Goal: Check status: Check status

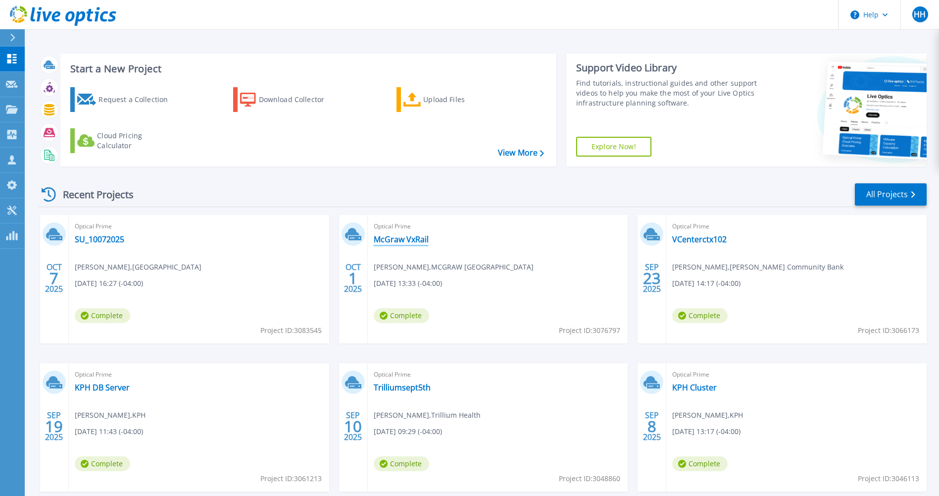
click at [423, 243] on link "McGraw VxRail" at bounding box center [401, 239] width 55 height 10
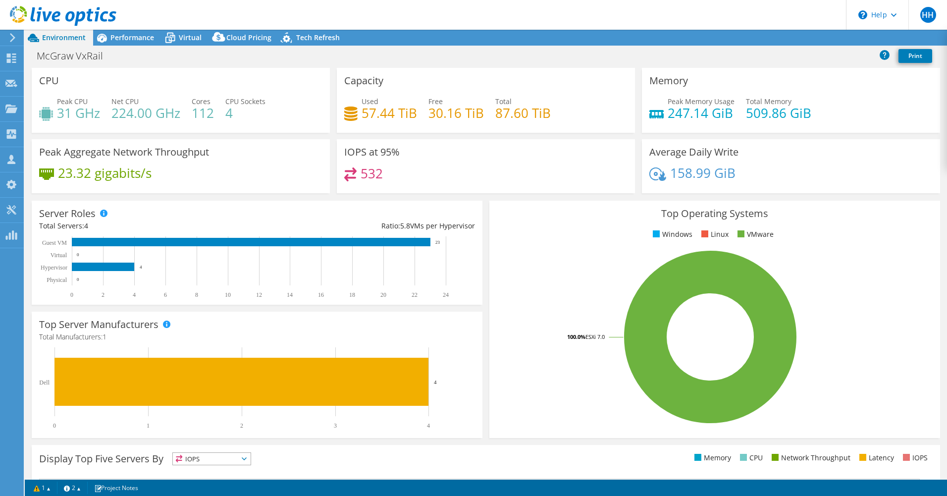
select select "USD"
click at [137, 37] on span "Performance" at bounding box center [132, 37] width 44 height 9
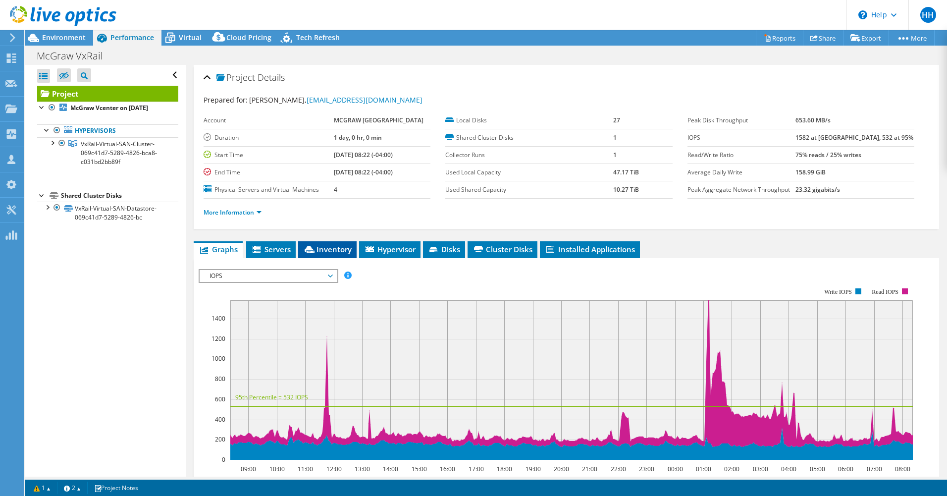
click at [332, 254] on span "Inventory" at bounding box center [327, 249] width 49 height 10
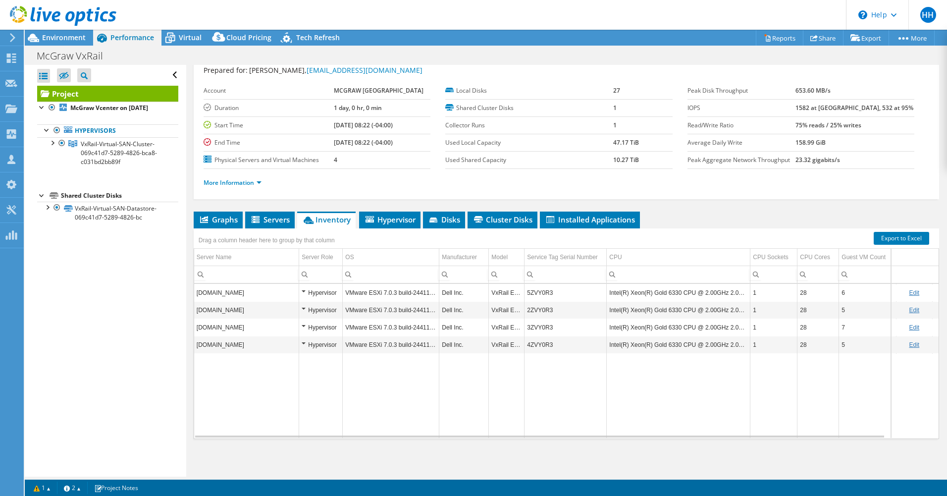
scroll to position [49, 0]
